Goal: Task Accomplishment & Management: Manage account settings

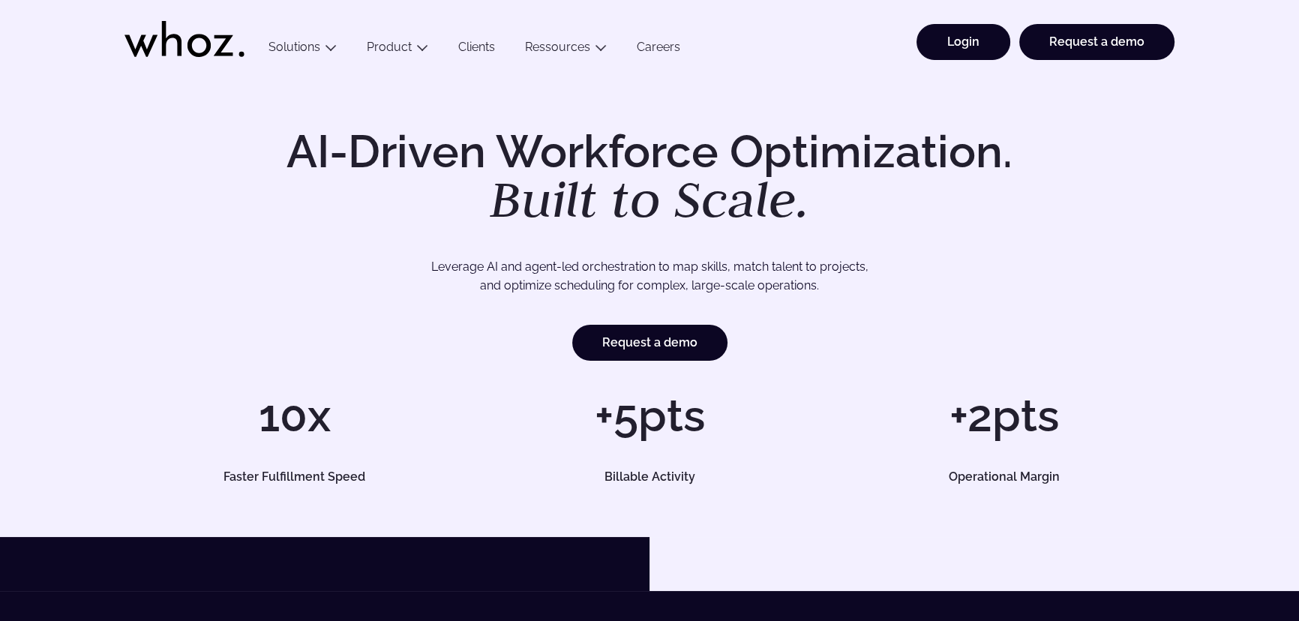
click at [954, 47] on link "Login" at bounding box center [963, 42] width 94 height 36
drag, startPoint x: 969, startPoint y: 51, endPoint x: 960, endPoint y: 61, distance: 13.8
click at [969, 51] on link "Login" at bounding box center [963, 42] width 94 height 36
